Goal: Navigation & Orientation: Find specific page/section

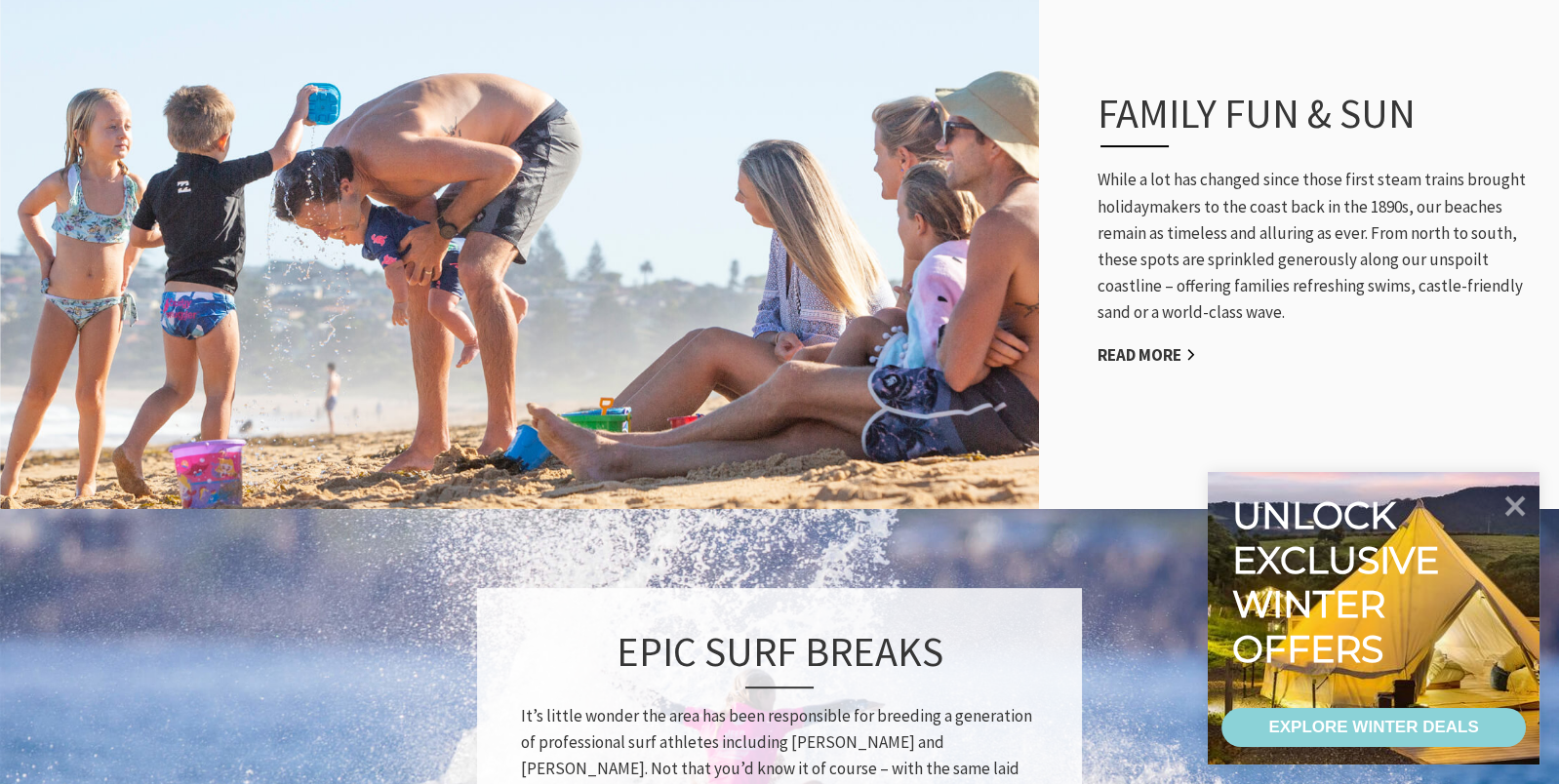
scroll to position [1073, 0]
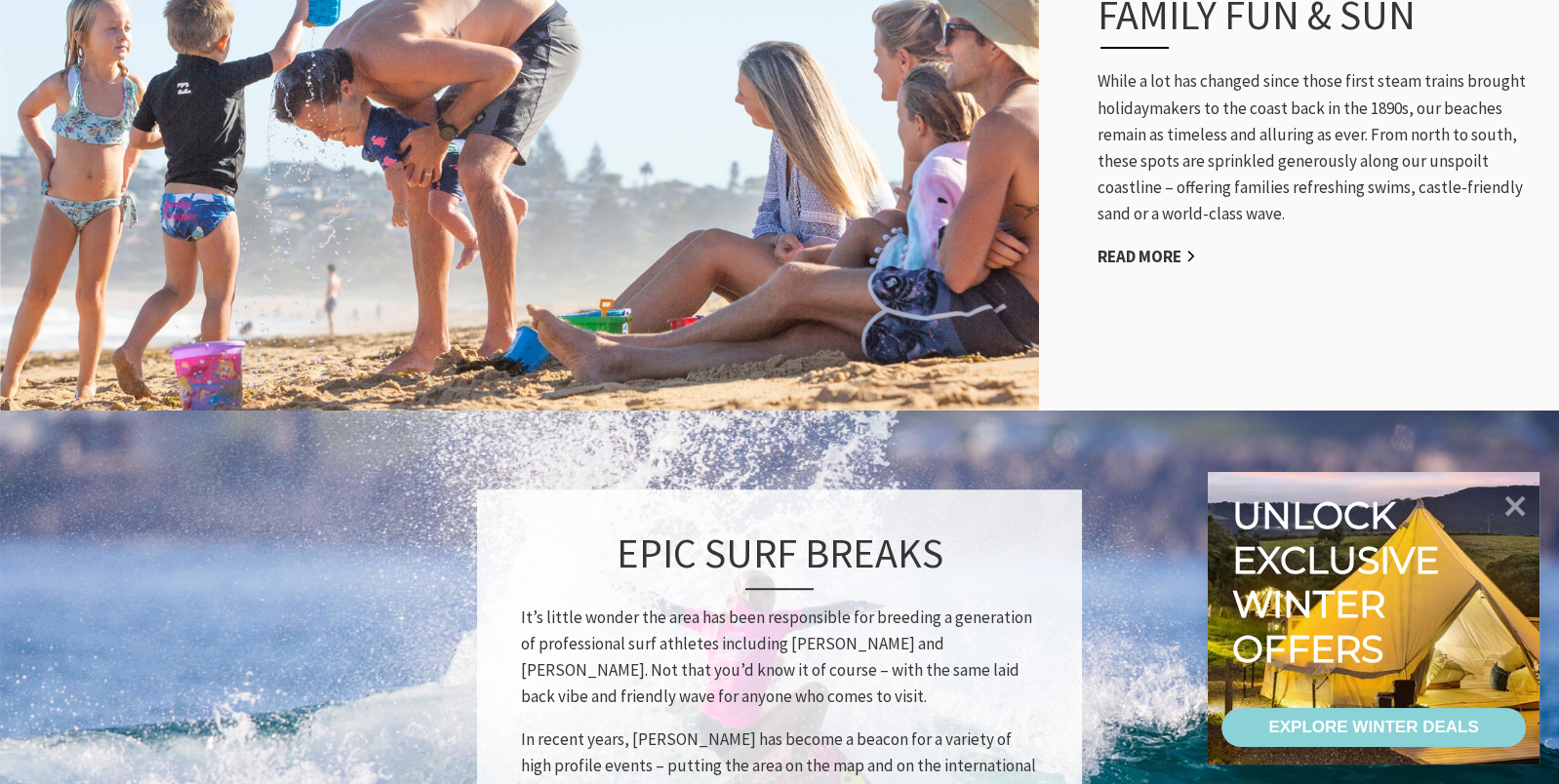
click at [1150, 257] on link "Read More" at bounding box center [1146, 257] width 99 height 23
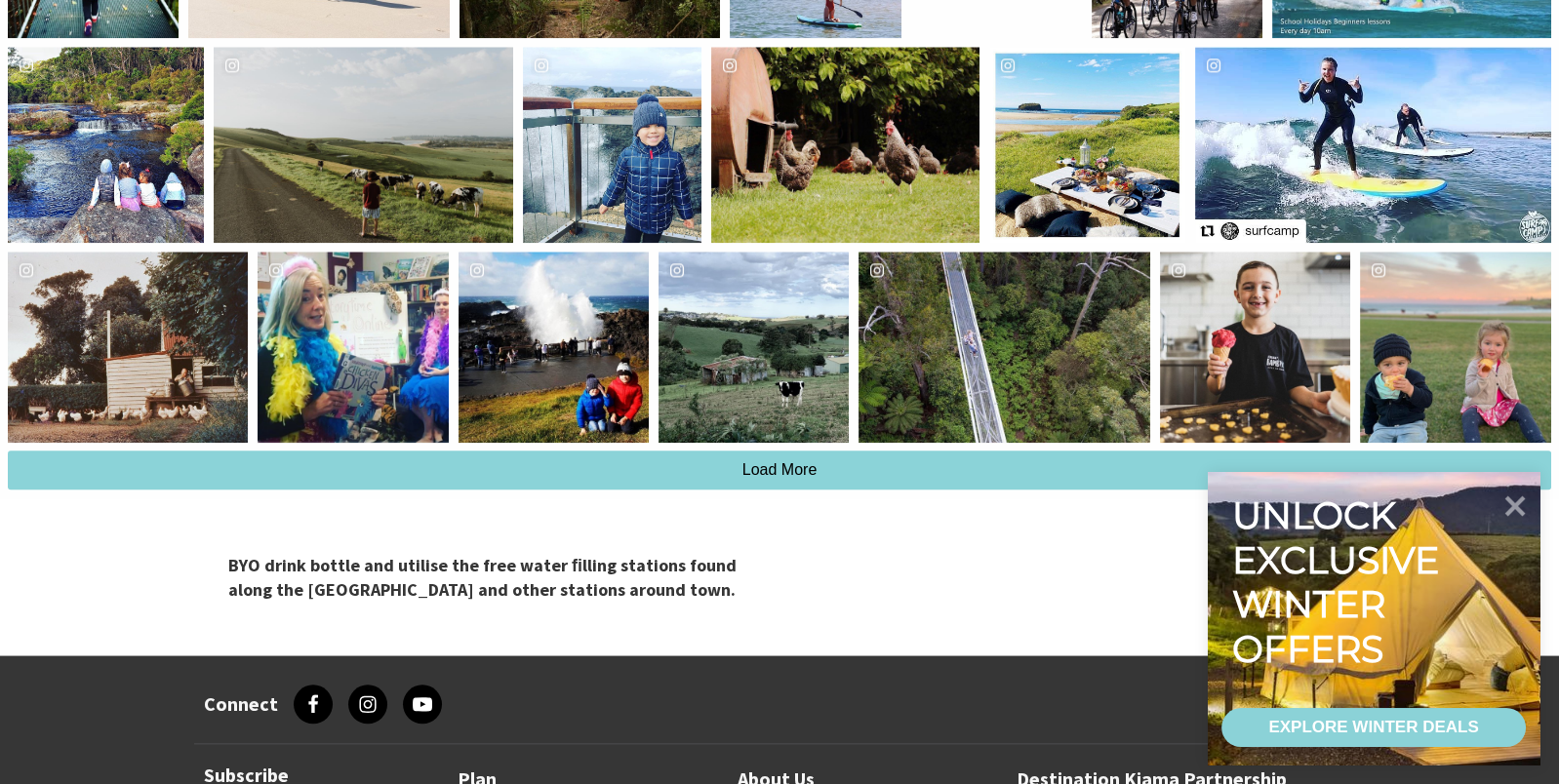
scroll to position [4776, 0]
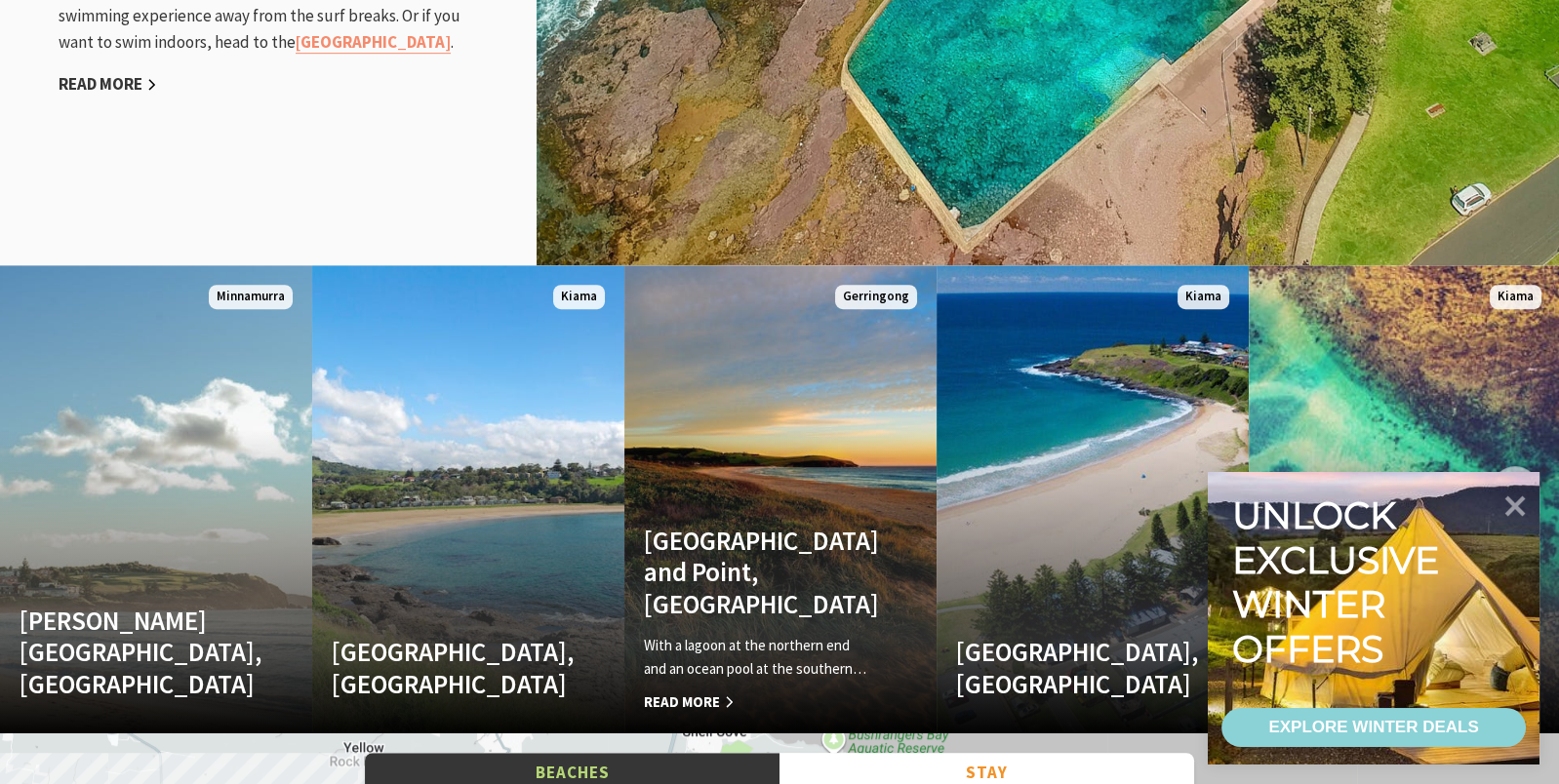
scroll to position [2436, 0]
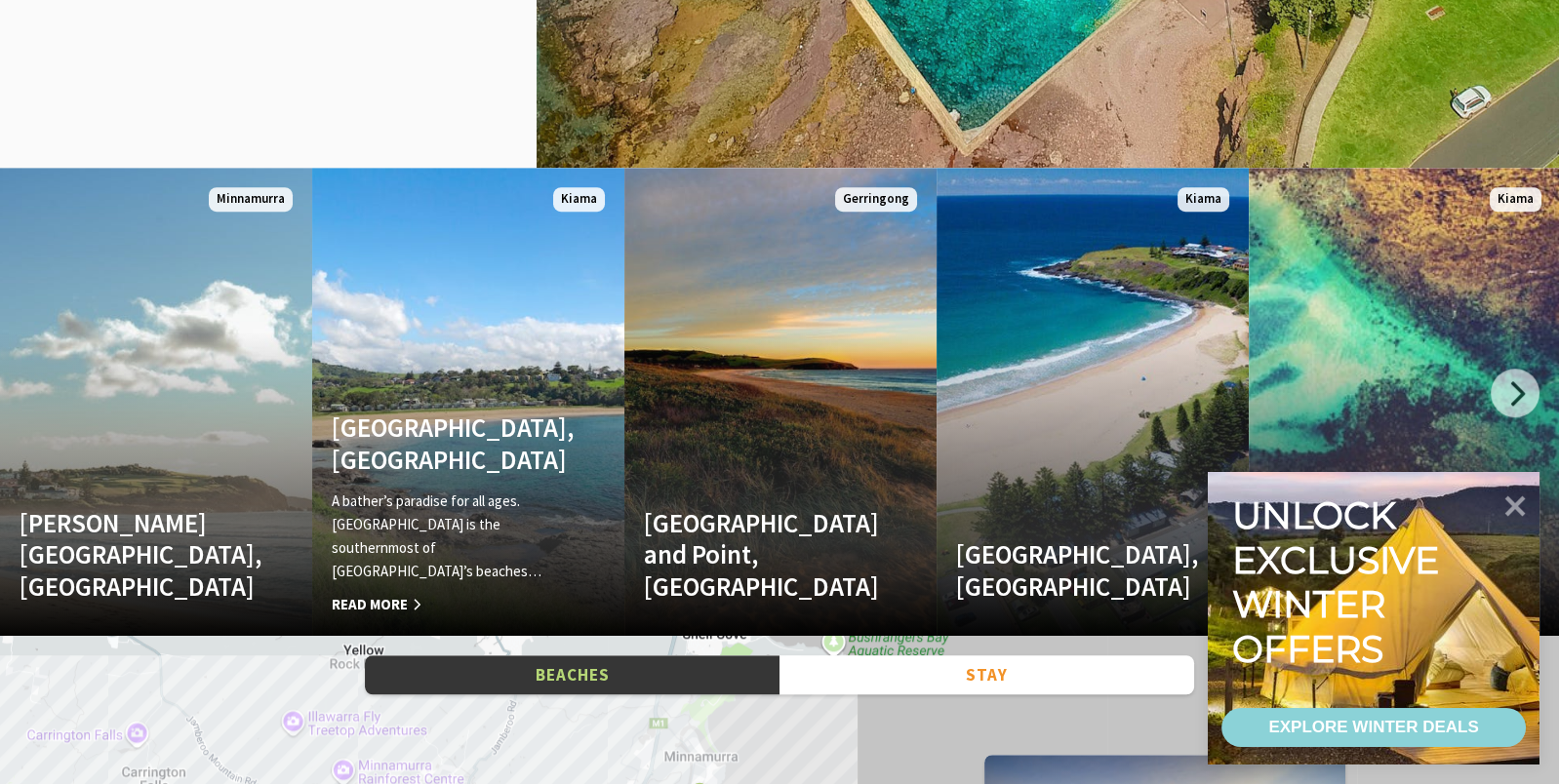
click at [433, 475] on h4 "Easts Beach, Kiama" at bounding box center [444, 443] width 226 height 64
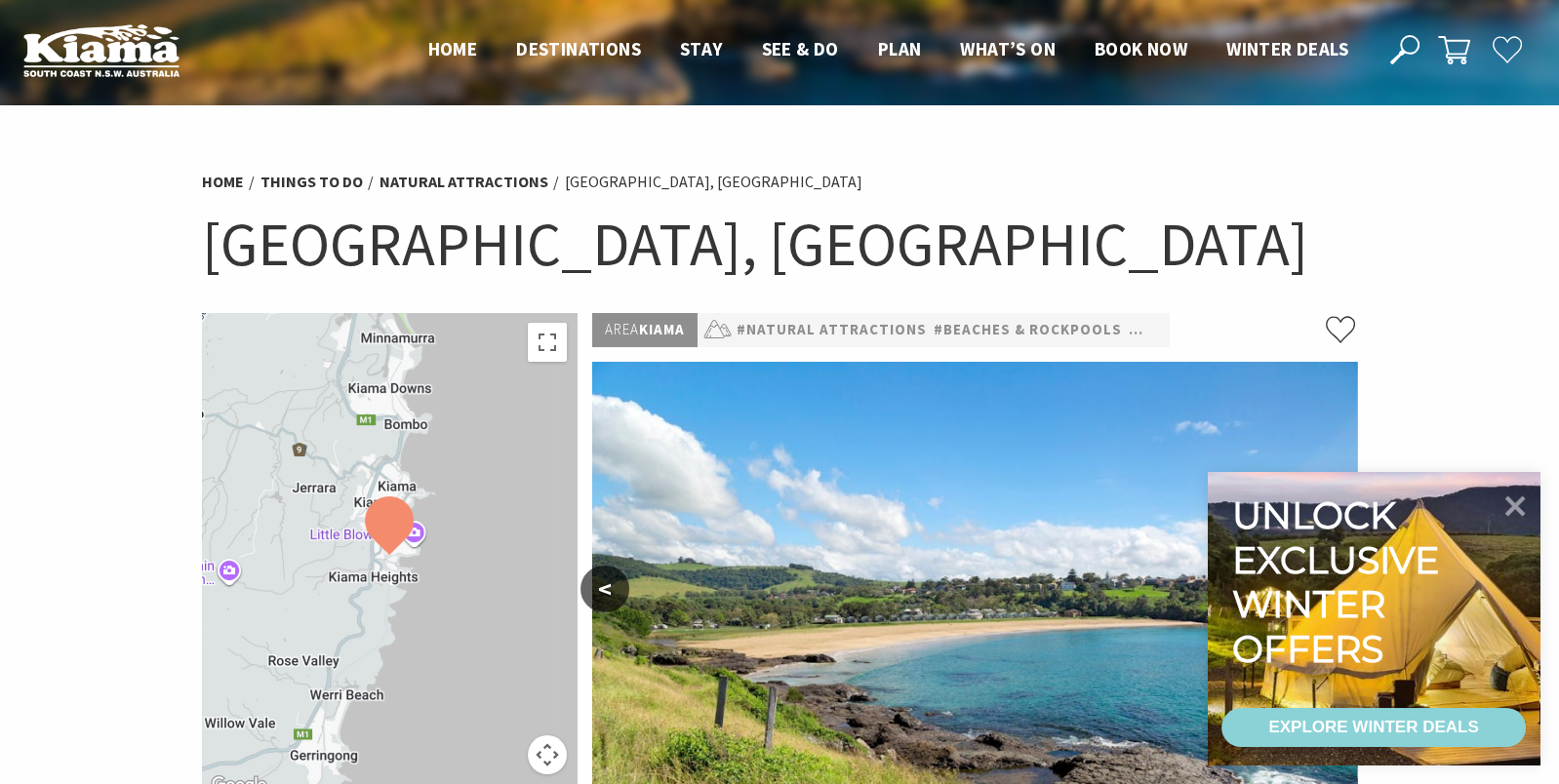
click at [1513, 507] on icon at bounding box center [1515, 506] width 21 height 21
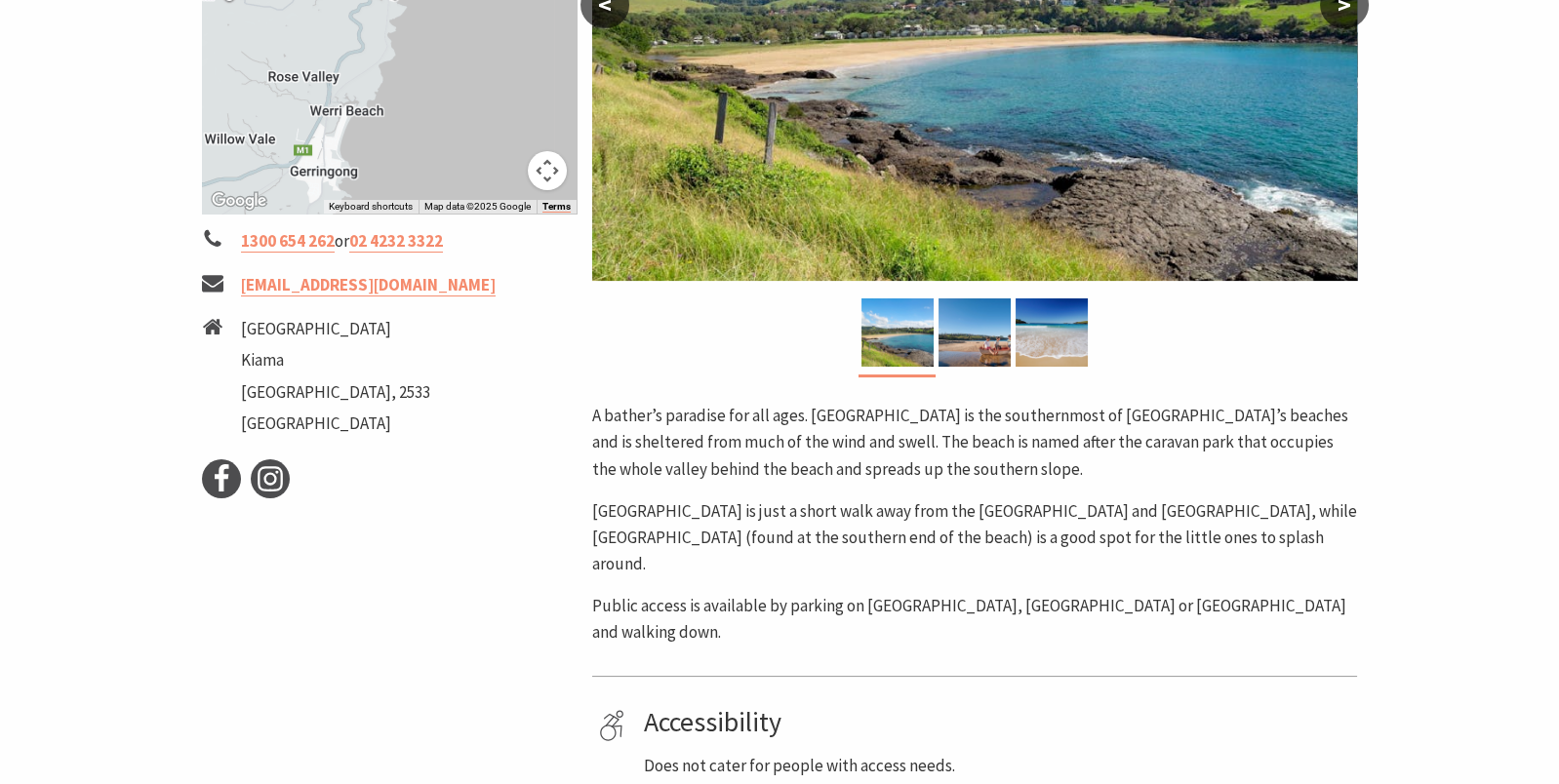
scroll to position [292, 0]
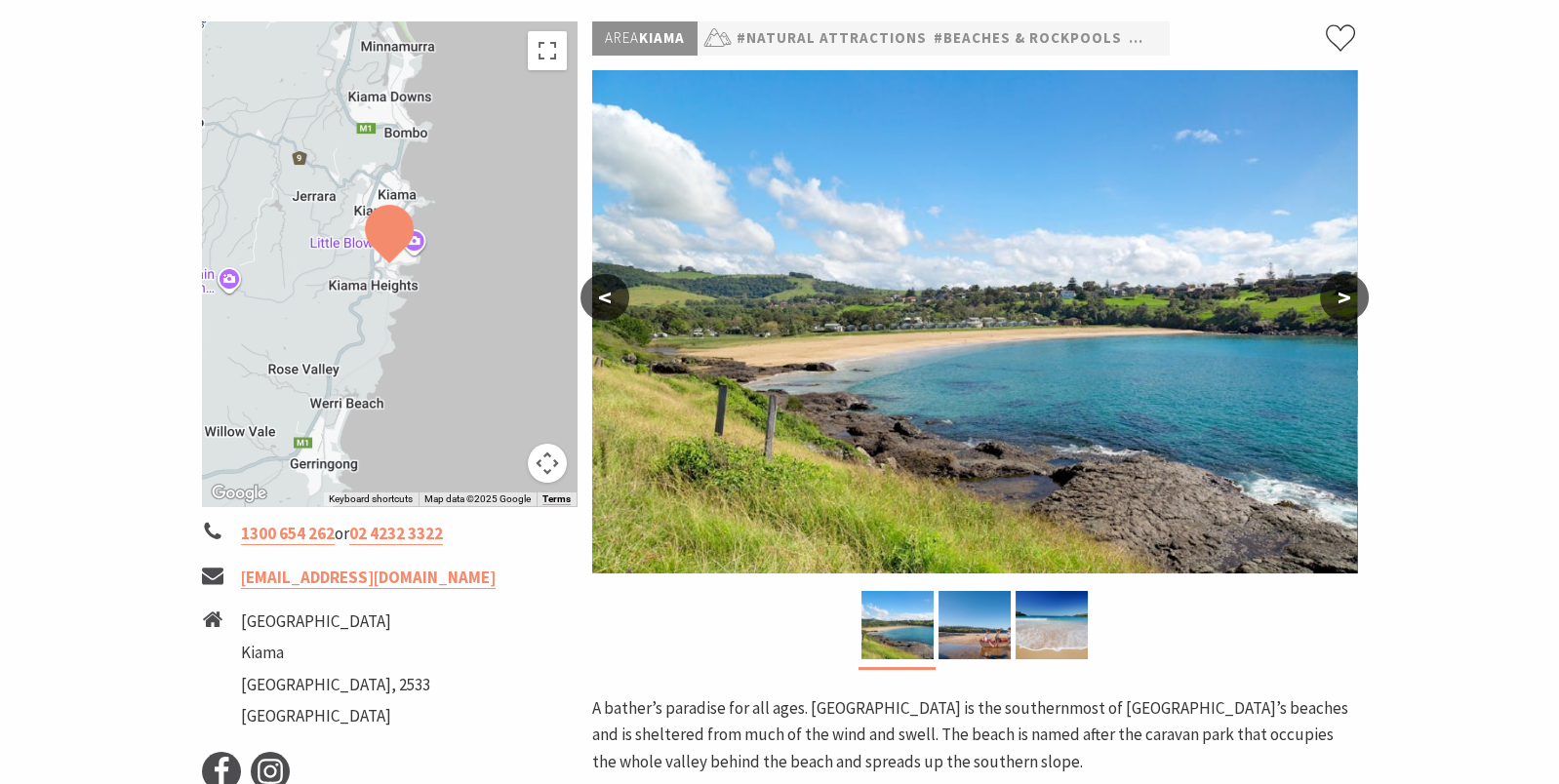
click at [979, 635] on img at bounding box center [975, 625] width 73 height 69
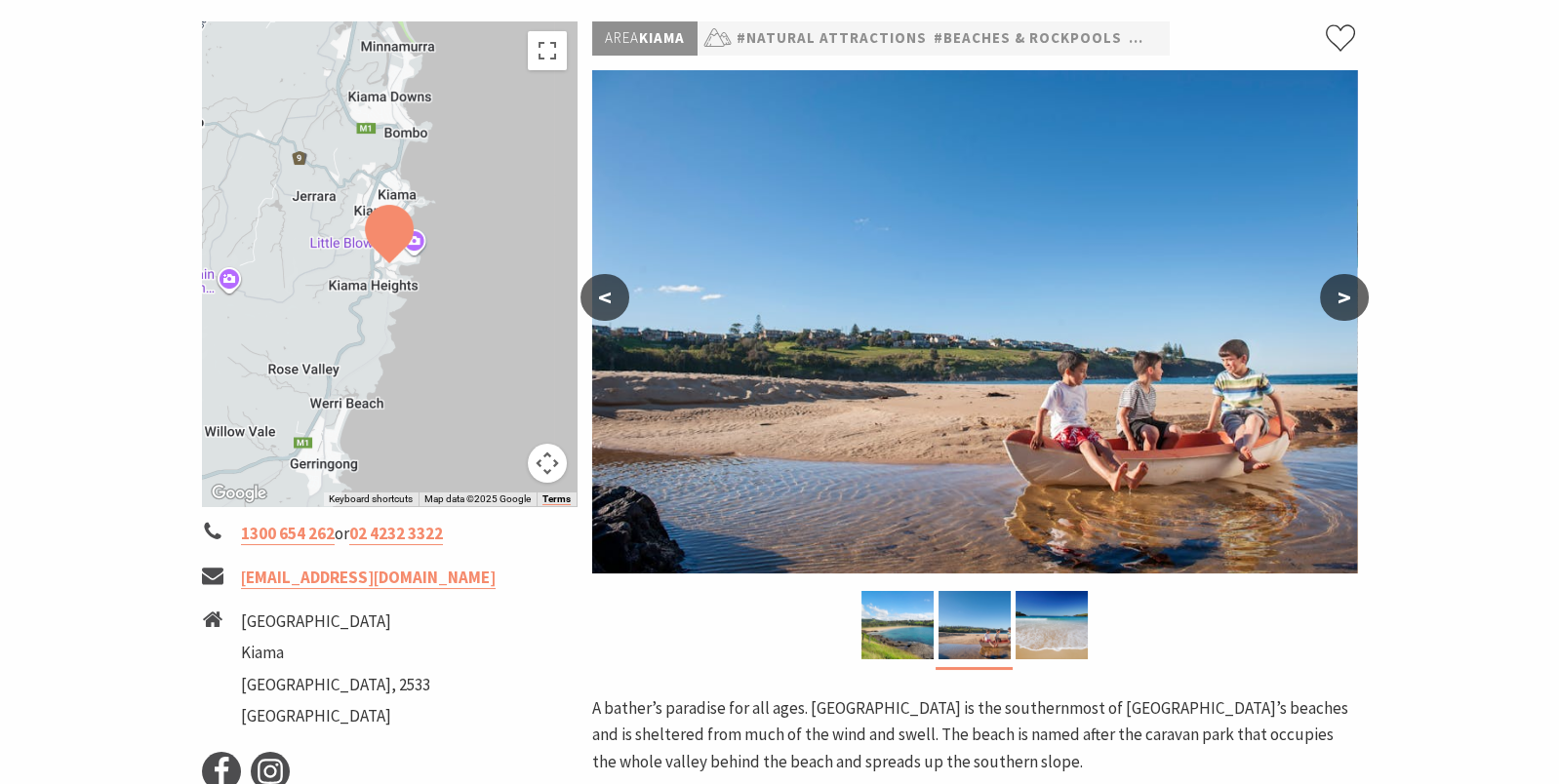
click at [1032, 635] on img at bounding box center [1051, 625] width 73 height 69
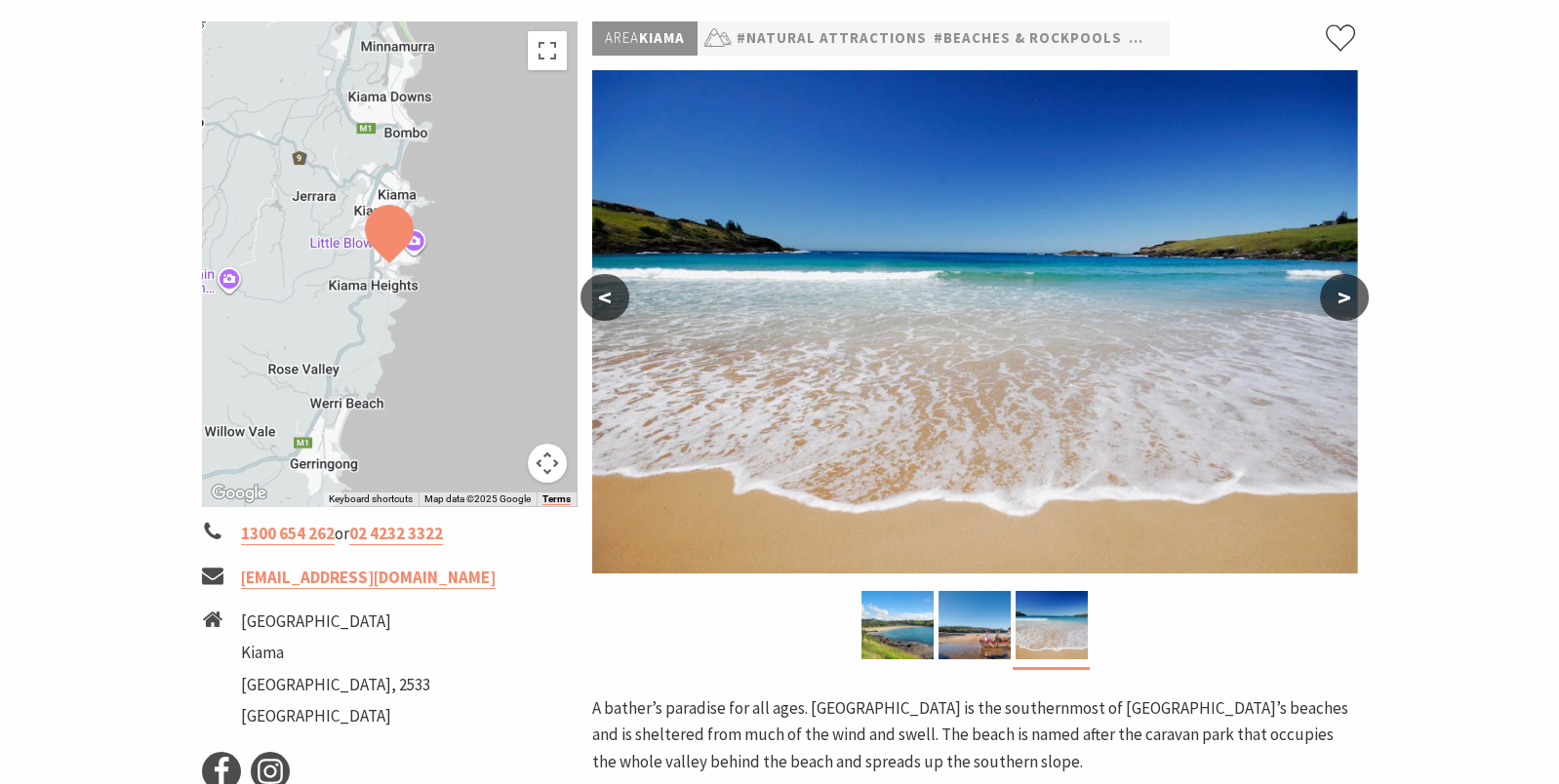
click at [1032, 635] on img at bounding box center [1051, 625] width 73 height 69
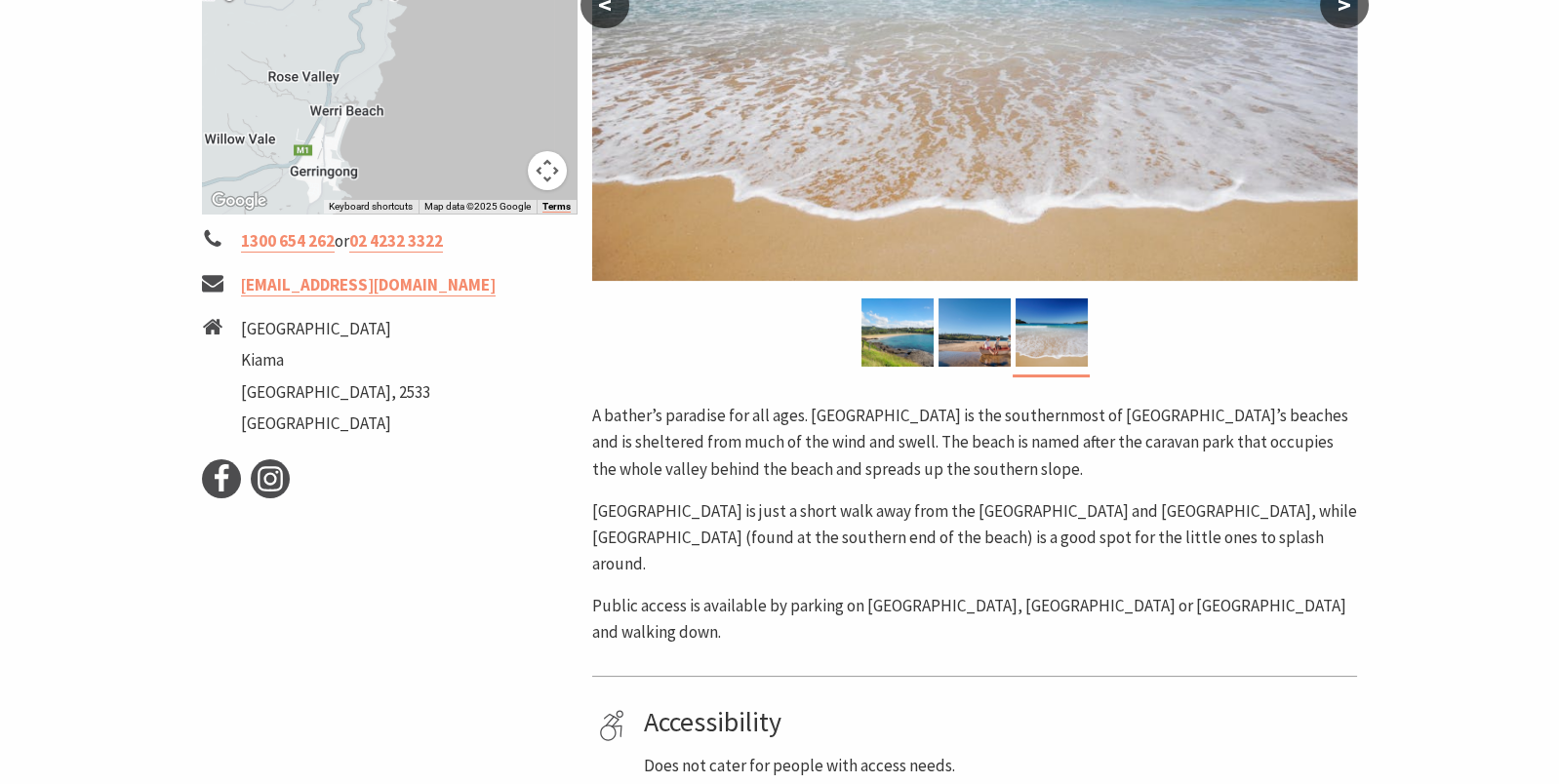
scroll to position [194, 0]
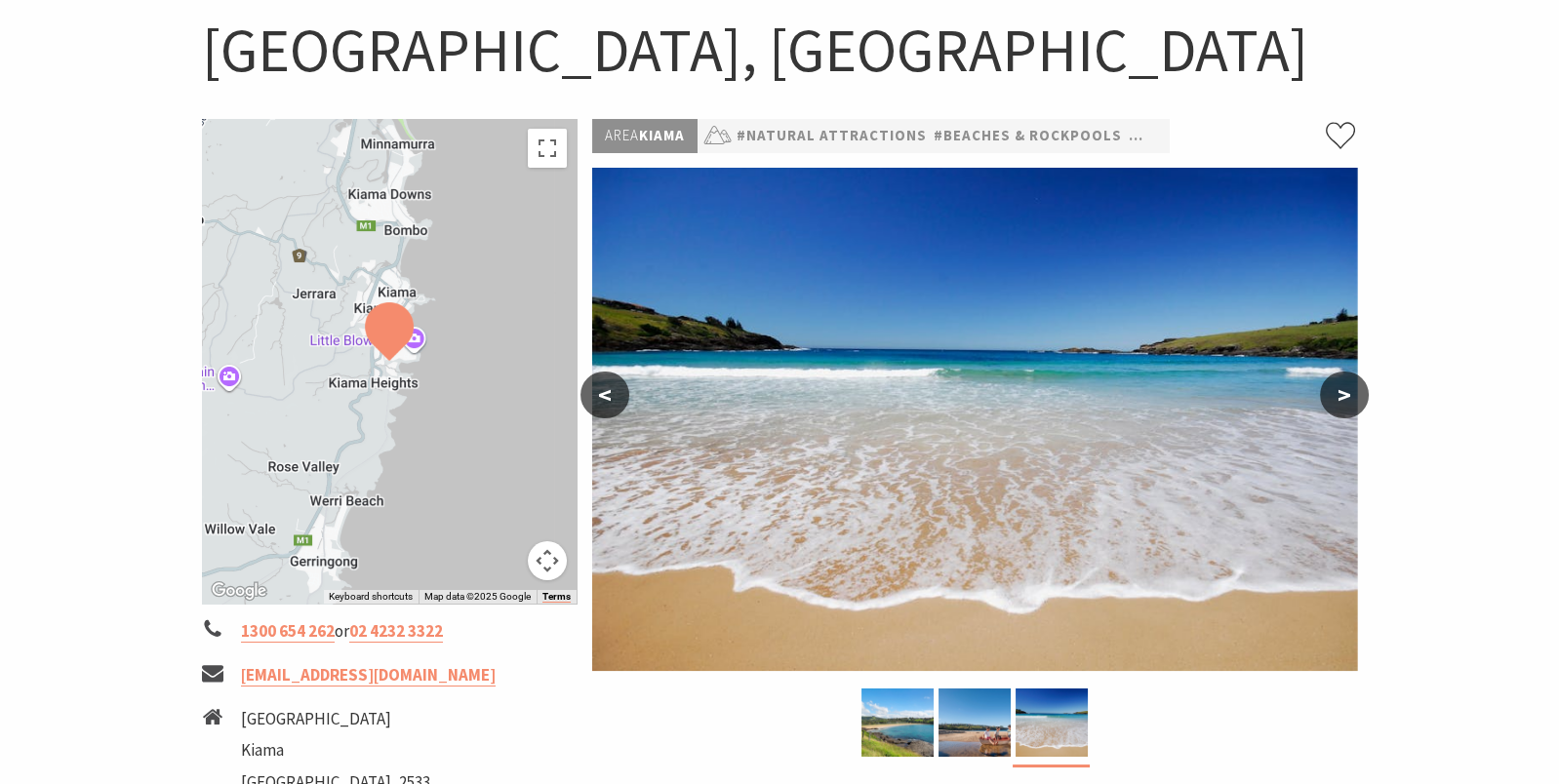
click at [1346, 386] on button ">" at bounding box center [1344, 394] width 49 height 47
